Goal: Transaction & Acquisition: Purchase product/service

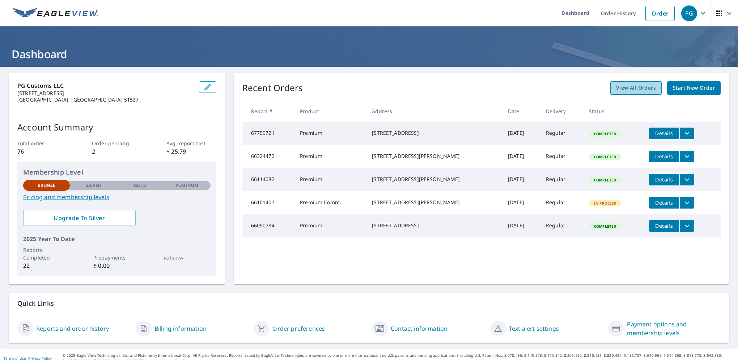
click at [622, 89] on span "View All Orders" at bounding box center [636, 88] width 40 height 9
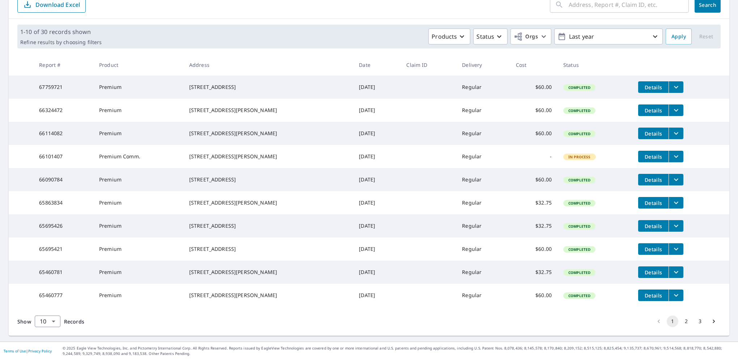
scroll to position [113, 0]
click at [680, 322] on button "2" at bounding box center [686, 322] width 12 height 12
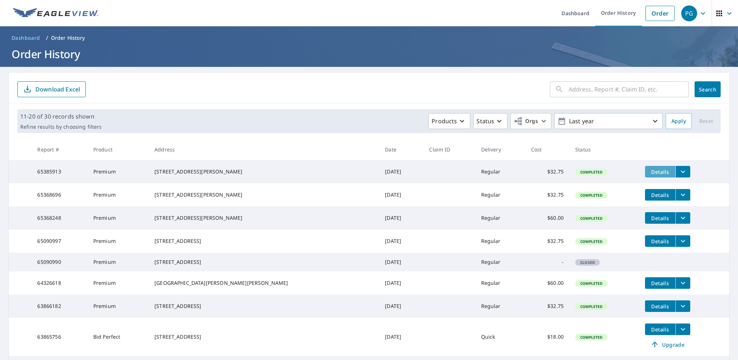
click at [649, 175] on span "Details" at bounding box center [660, 172] width 22 height 7
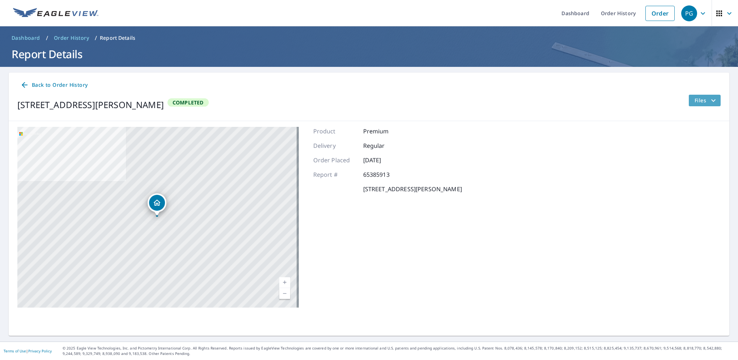
click at [699, 103] on span "Files" at bounding box center [705, 100] width 23 height 9
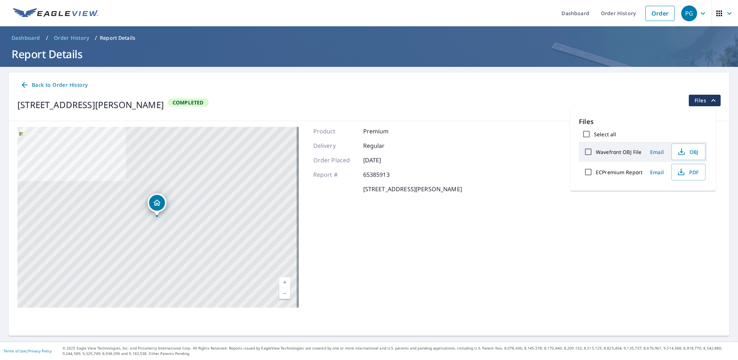
click at [538, 100] on div "[STREET_ADDRESS][PERSON_NAME] Completed Files" at bounding box center [368, 105] width 703 height 20
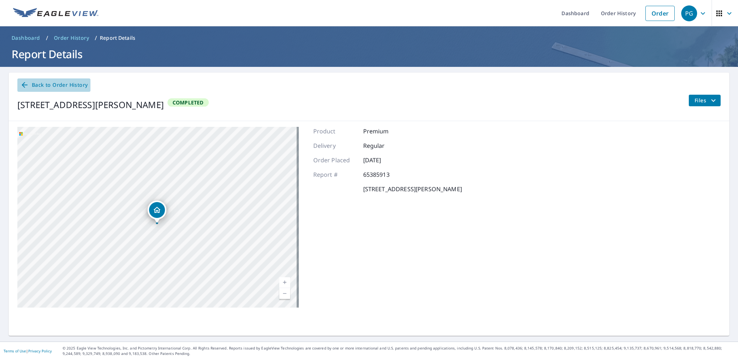
click at [25, 85] on icon at bounding box center [25, 85] width 6 height 6
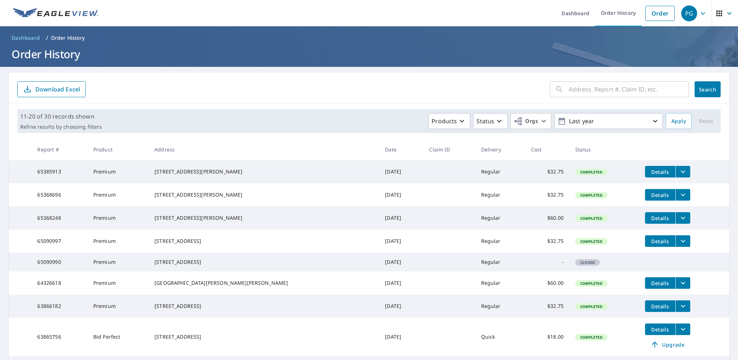
click at [27, 39] on span "Dashboard" at bounding box center [26, 37] width 29 height 7
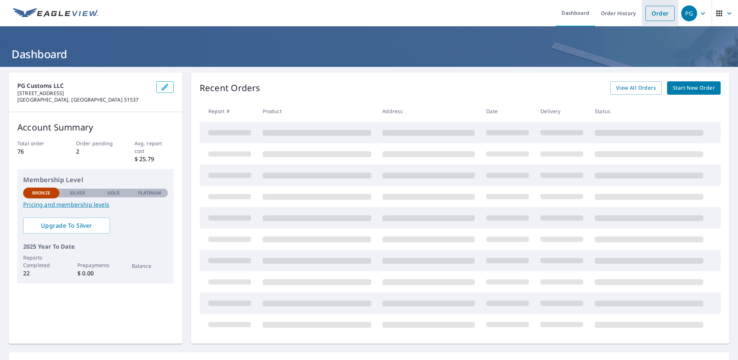
click at [645, 20] on link "Order" at bounding box center [659, 13] width 29 height 15
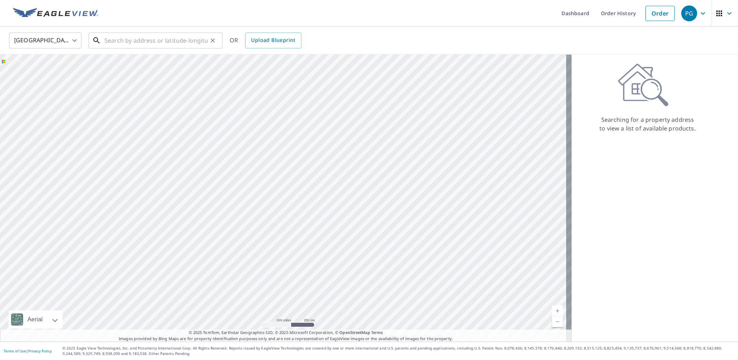
click at [116, 47] on input "text" at bounding box center [156, 40] width 103 height 20
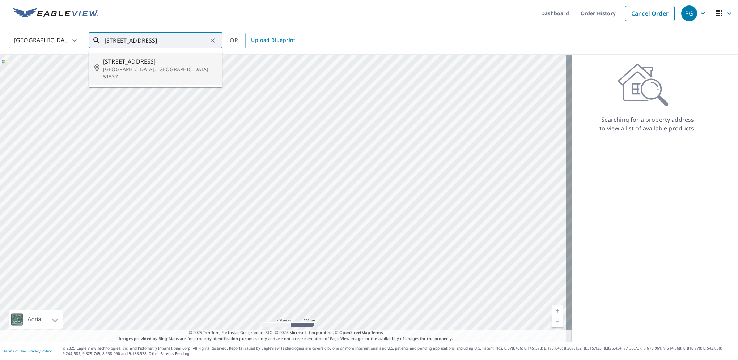
click at [132, 72] on p "[GEOGRAPHIC_DATA], [GEOGRAPHIC_DATA] 51537" at bounding box center [160, 73] width 114 height 14
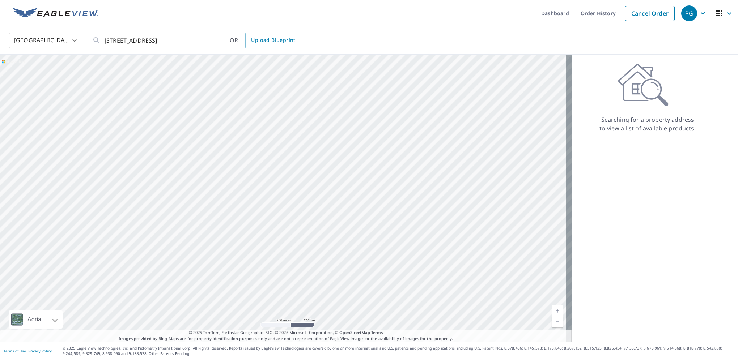
type input "[STREET_ADDRESS][PERSON_NAME]"
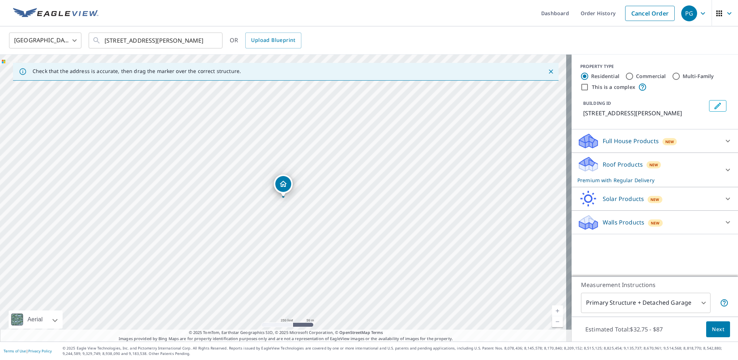
click at [719, 166] on div at bounding box center [727, 169] width 17 height 17
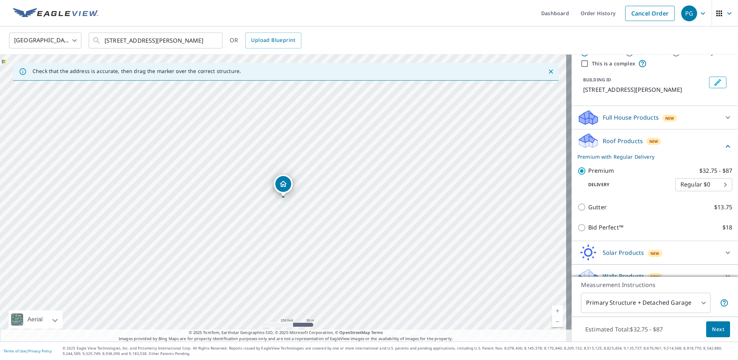
scroll to position [34, 0]
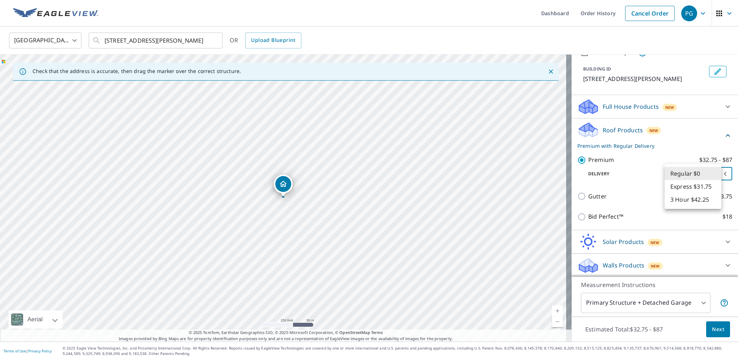
click at [698, 170] on body "PG PG Dashboard Order History Cancel Order PG [GEOGRAPHIC_DATA] [GEOGRAPHIC_DAT…" at bounding box center [369, 180] width 738 height 360
click at [686, 145] on div at bounding box center [369, 180] width 738 height 360
click at [682, 302] on body "PG PG Dashboard Order History Cancel Order PG [GEOGRAPHIC_DATA] [GEOGRAPHIC_DAT…" at bounding box center [369, 180] width 738 height 360
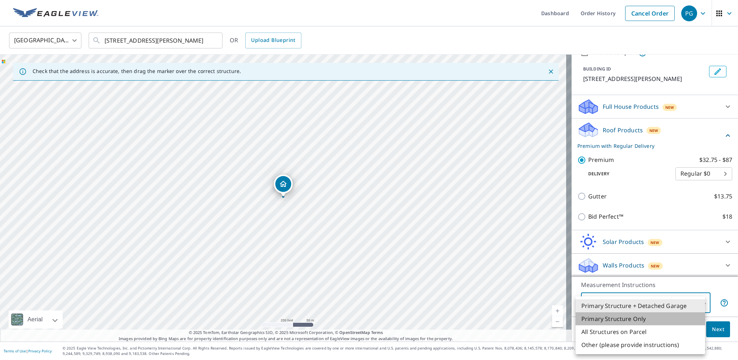
click at [661, 320] on li "Primary Structure Only" at bounding box center [639, 319] width 129 height 13
type input "2"
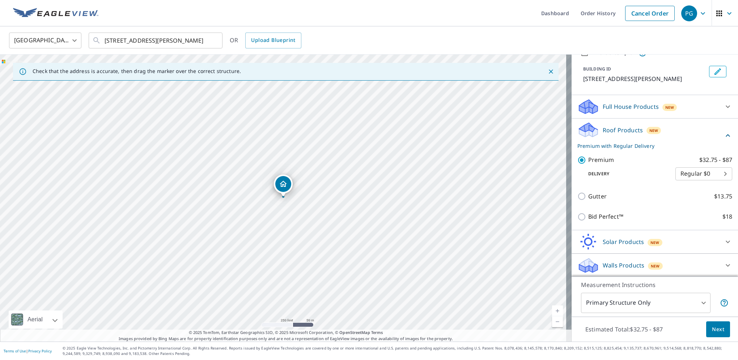
click at [715, 333] on span "Next" at bounding box center [718, 329] width 12 height 9
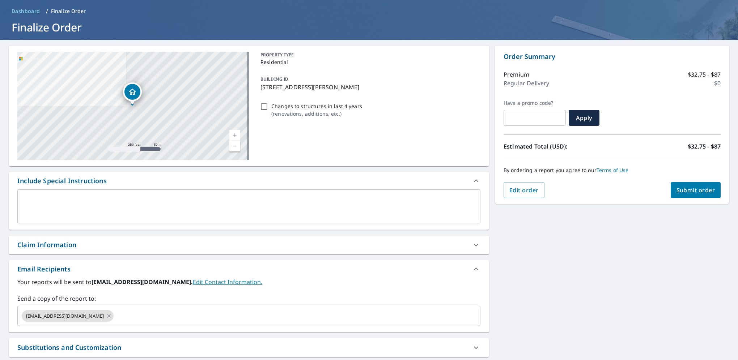
scroll to position [22, 0]
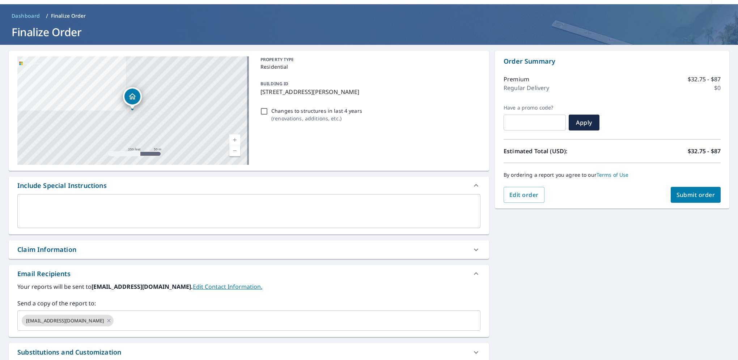
click at [690, 195] on span "Submit order" at bounding box center [695, 195] width 39 height 8
